Goal: Task Accomplishment & Management: Use online tool/utility

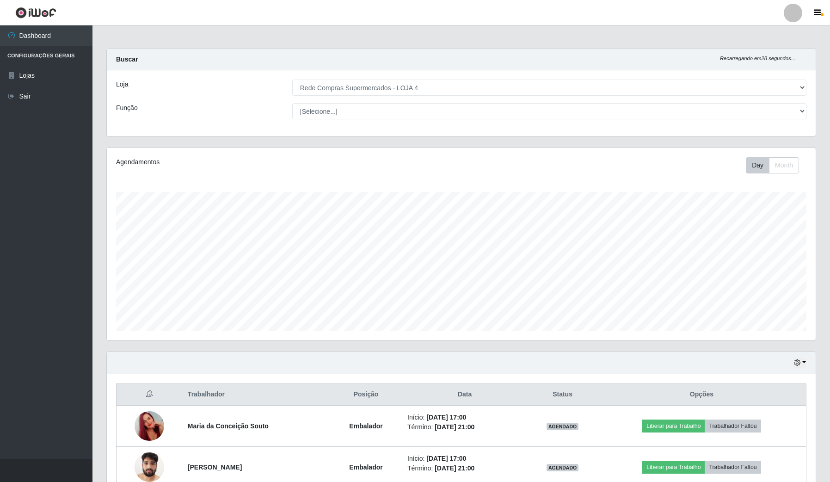
select select "159"
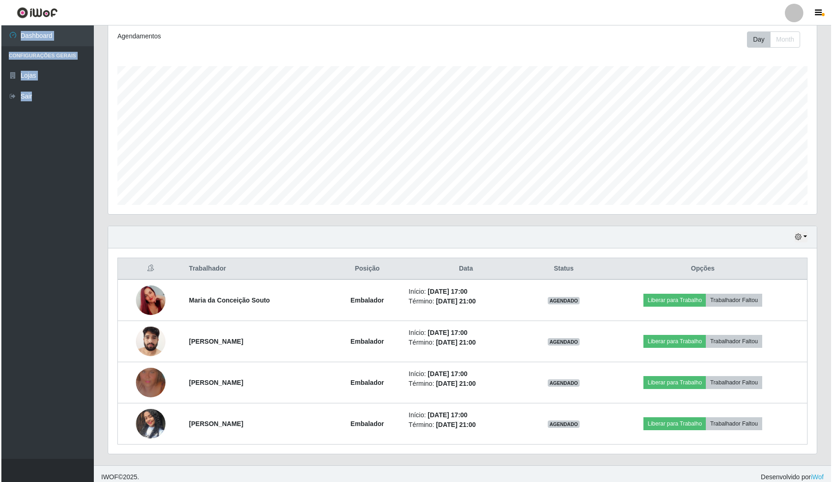
scroll to position [133, 0]
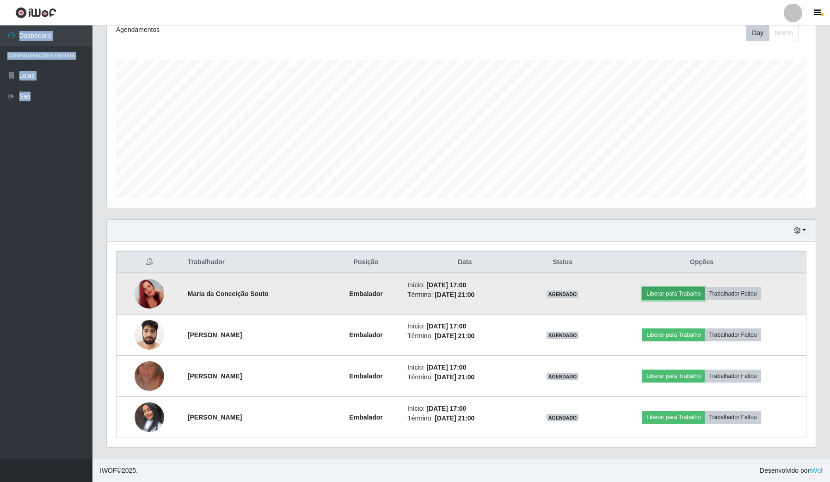
click at [678, 289] on button "Liberar para Trabalho" at bounding box center [673, 293] width 62 height 13
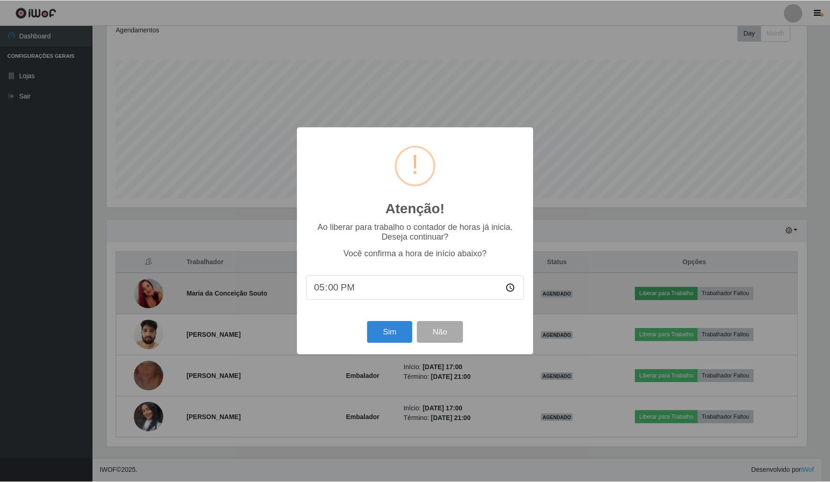
scroll to position [192, 702]
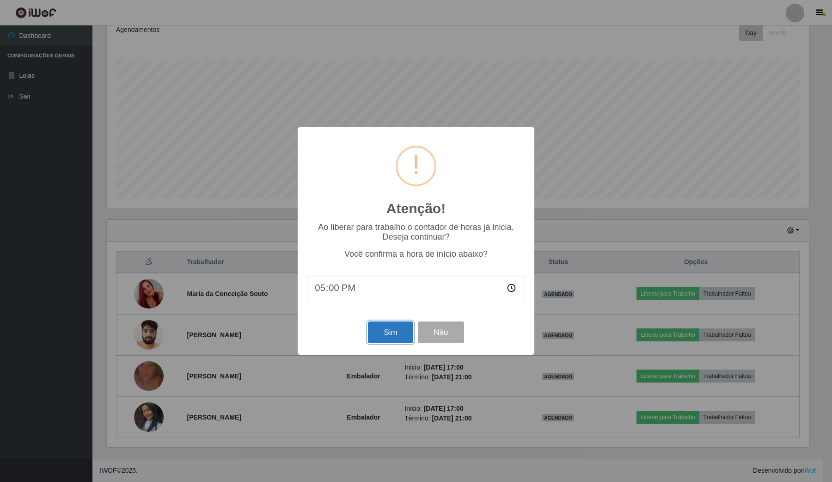
click at [400, 333] on button "Sim" at bounding box center [390, 332] width 45 height 22
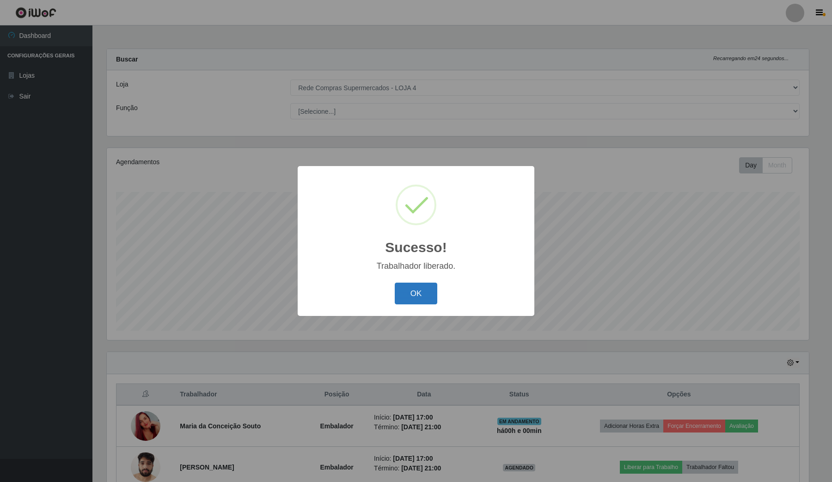
click at [423, 291] on button "OK" at bounding box center [416, 293] width 43 height 22
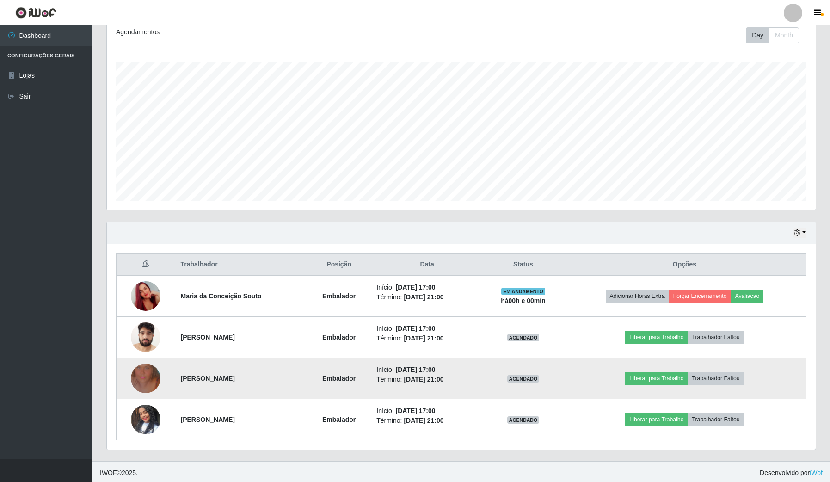
scroll to position [133, 0]
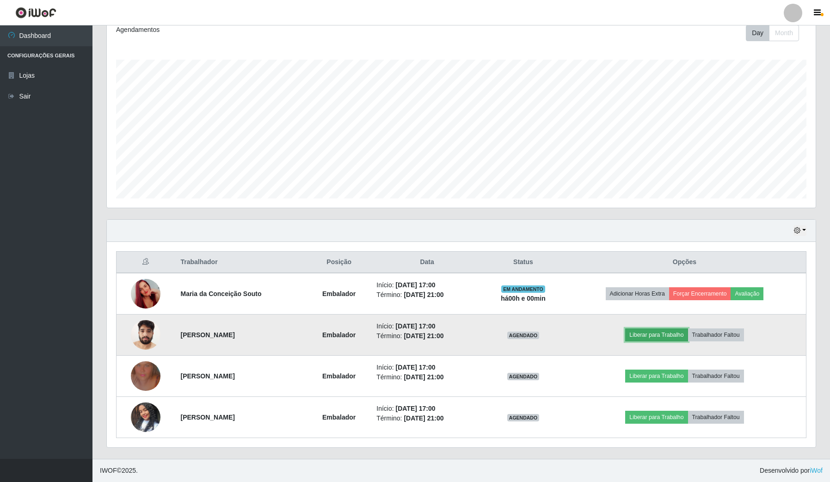
click at [662, 333] on button "Liberar para Trabalho" at bounding box center [656, 334] width 62 height 13
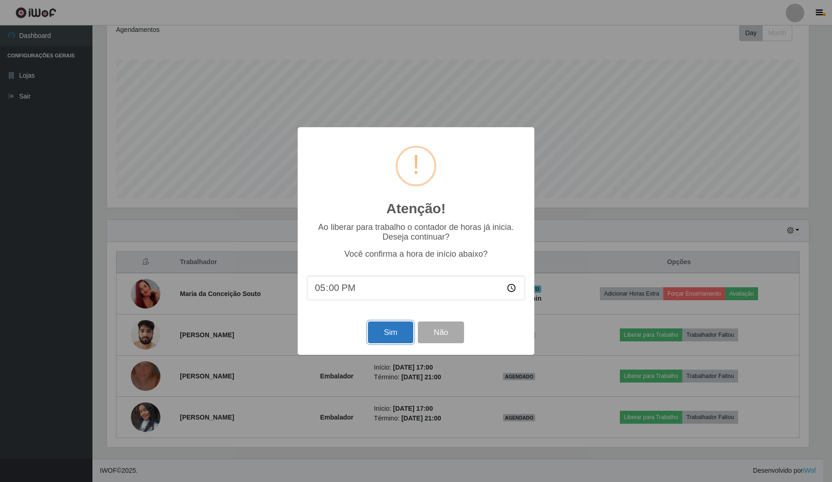
click at [384, 338] on button "Sim" at bounding box center [390, 332] width 45 height 22
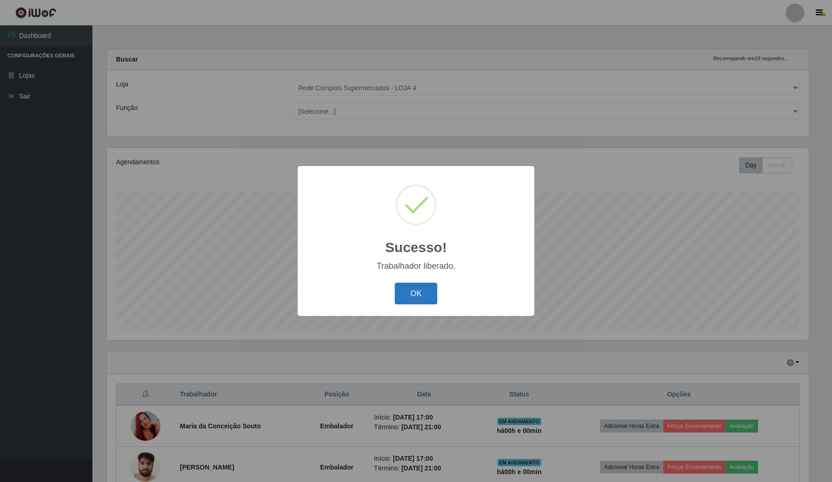
click at [403, 299] on button "OK" at bounding box center [416, 293] width 43 height 22
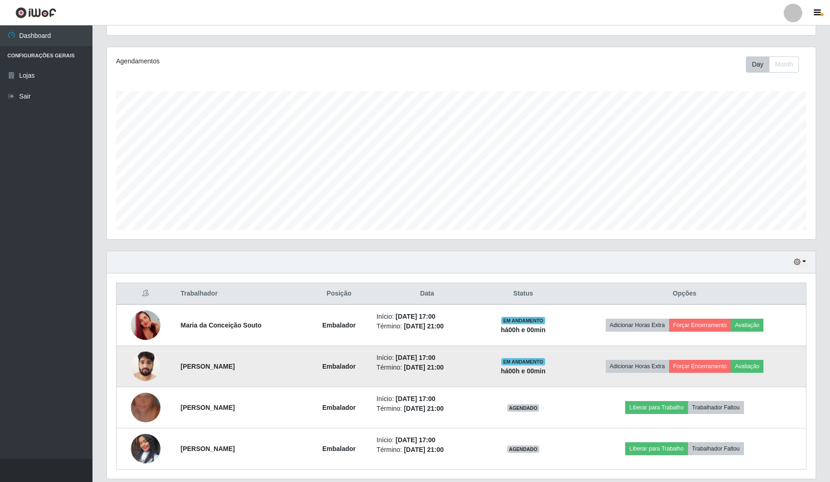
scroll to position [133, 0]
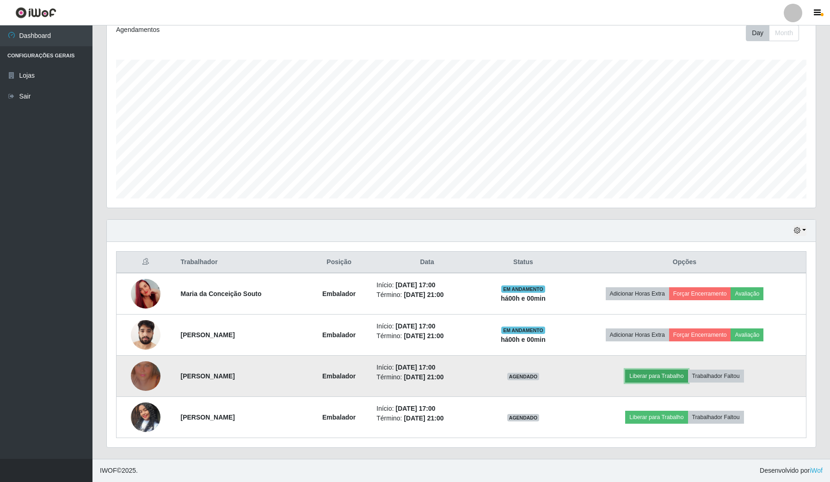
click at [671, 373] on button "Liberar para Trabalho" at bounding box center [656, 375] width 62 height 13
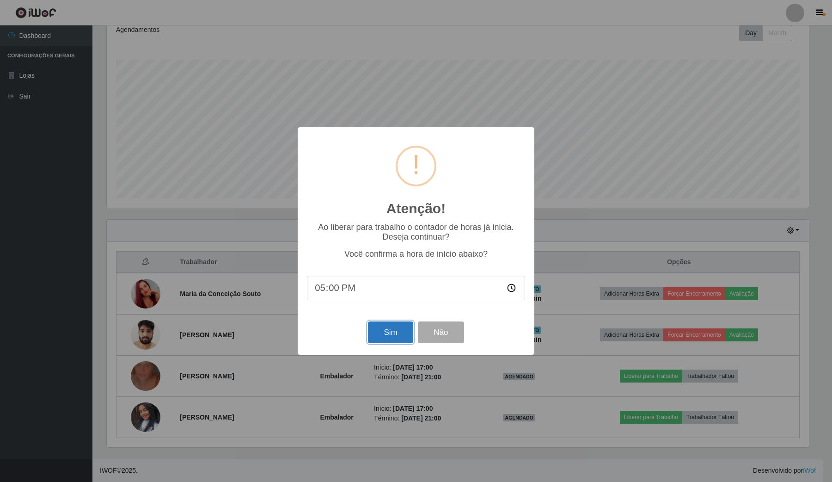
click at [386, 326] on button "Sim" at bounding box center [390, 332] width 45 height 22
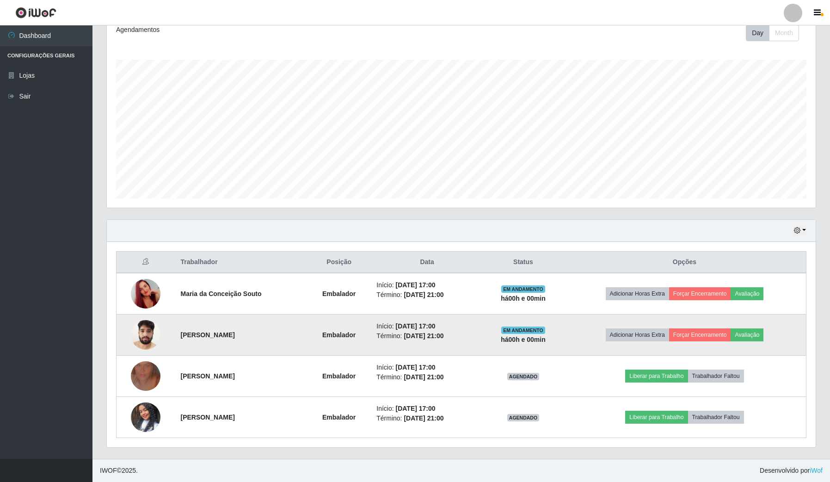
scroll to position [0, 0]
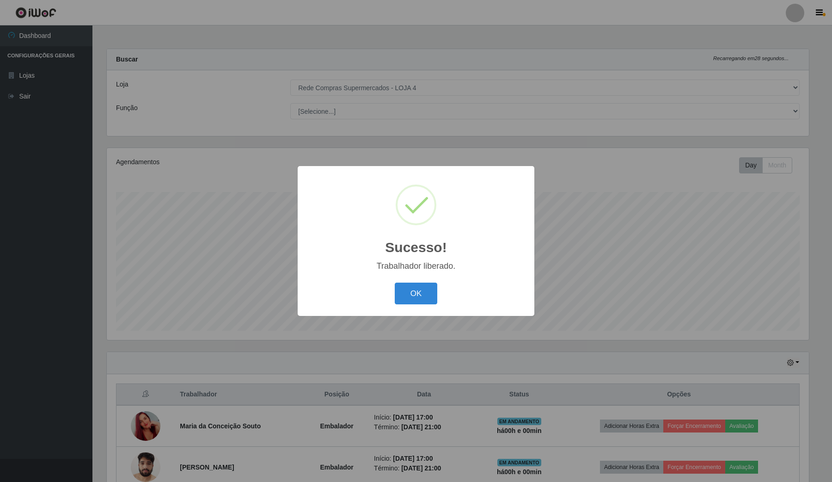
click at [414, 306] on div "OK Cancel" at bounding box center [416, 293] width 218 height 26
click at [410, 297] on button "OK" at bounding box center [416, 293] width 43 height 22
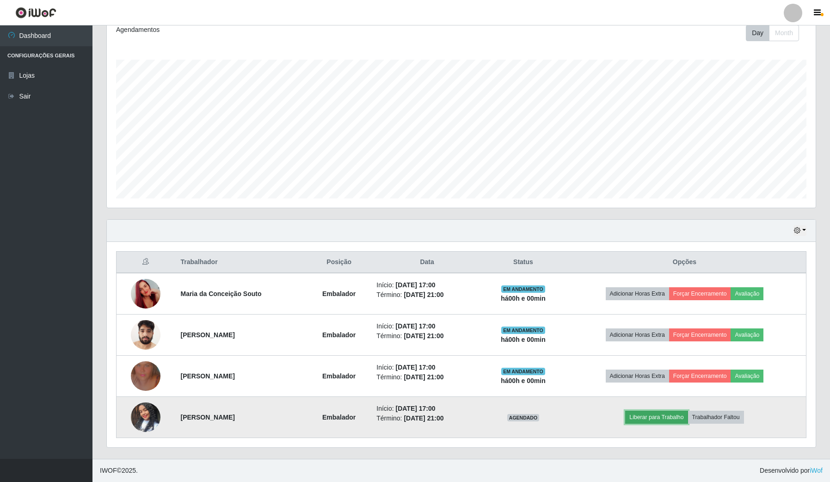
click at [655, 417] on button "Liberar para Trabalho" at bounding box center [656, 416] width 62 height 13
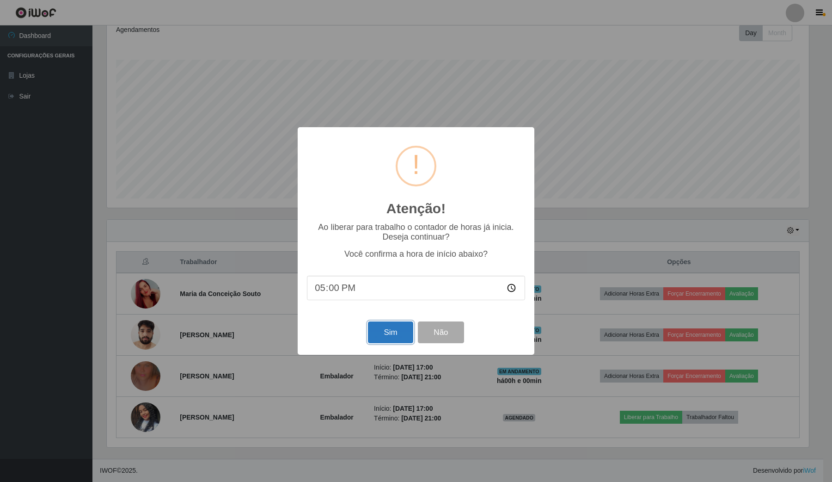
click at [392, 331] on button "Sim" at bounding box center [390, 332] width 45 height 22
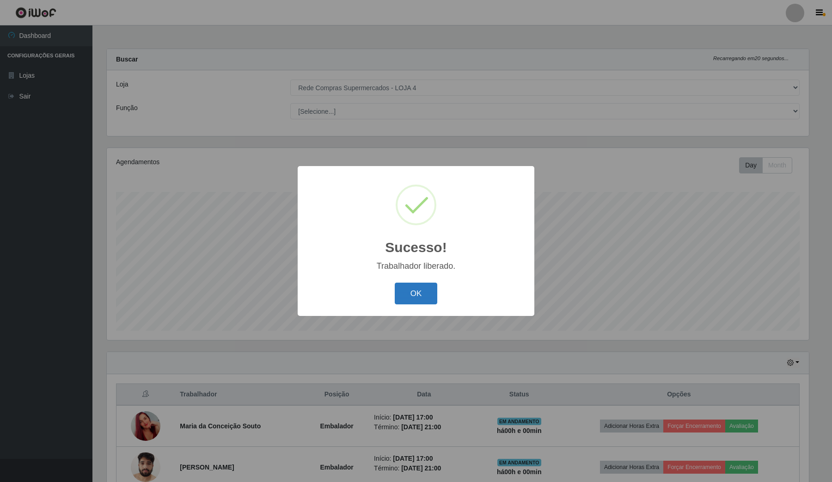
click at [412, 292] on button "OK" at bounding box center [416, 293] width 43 height 22
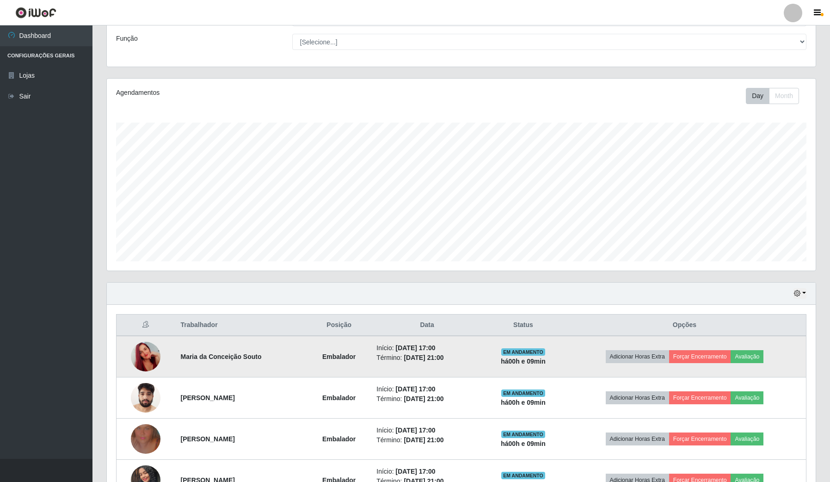
scroll to position [133, 0]
